Goal: Find contact information: Find contact information

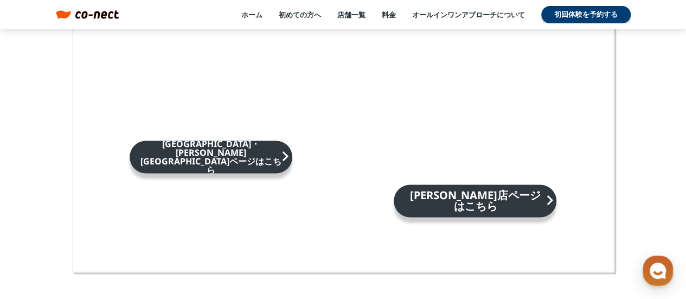
scroll to position [7312, 0]
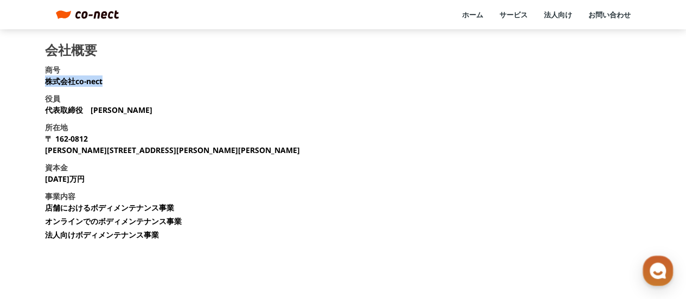
drag, startPoint x: 47, startPoint y: 82, endPoint x: 104, endPoint y: 80, distance: 57.5
click at [104, 80] on section "会社概要 商号 株式会社co-nect 役員 代表取締役　[PERSON_NAME] 所在地 [STREET_ADDRESS][PERSON_NAME][PE…" at bounding box center [343, 145] width 597 height 205
copy p "株式会社co-nect"
click at [472, 11] on link "ホーム" at bounding box center [472, 15] width 21 height 10
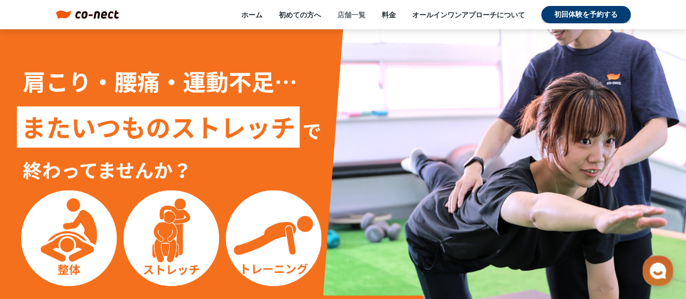
click at [345, 16] on link "店舗一覧" at bounding box center [351, 15] width 28 height 10
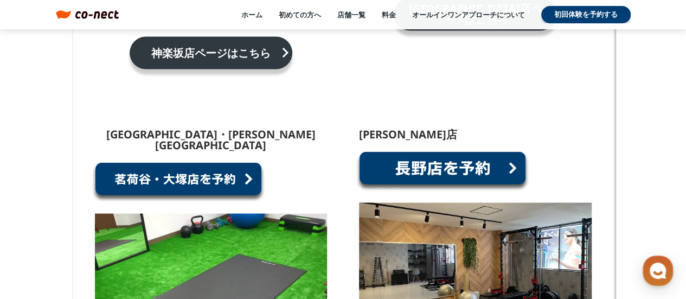
scroll to position [996, 0]
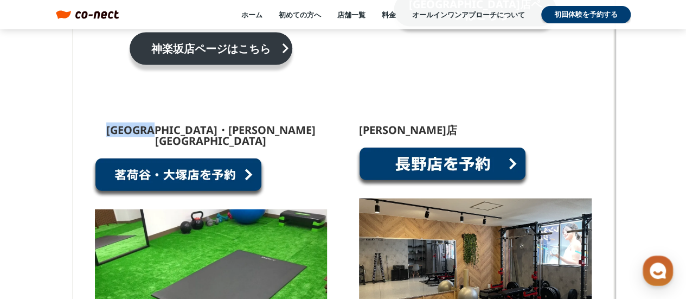
drag, startPoint x: 171, startPoint y: 116, endPoint x: 95, endPoint y: 122, distance: 76.7
click at [95, 124] on div "[GEOGRAPHIC_DATA]・[PERSON_NAME][GEOGRAPHIC_DATA] [STREET_ADDRESS][PERSON_NAME][…" at bounding box center [211, 297] width 232 height 347
copy p "[GEOGRAPHIC_DATA]・[PERSON_NAME][GEOGRAPHIC_DATA]"
